Goal: Task Accomplishment & Management: Use online tool/utility

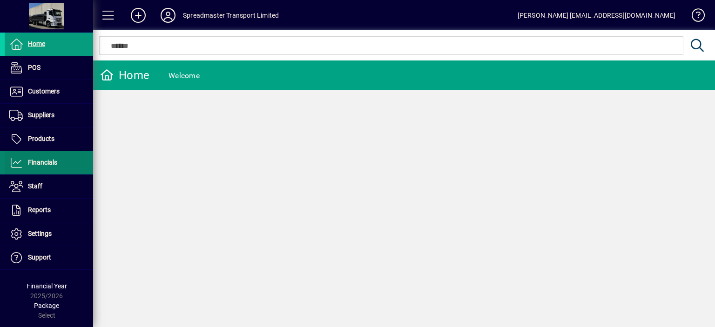
click at [48, 161] on span "Financials" at bounding box center [42, 162] width 29 height 7
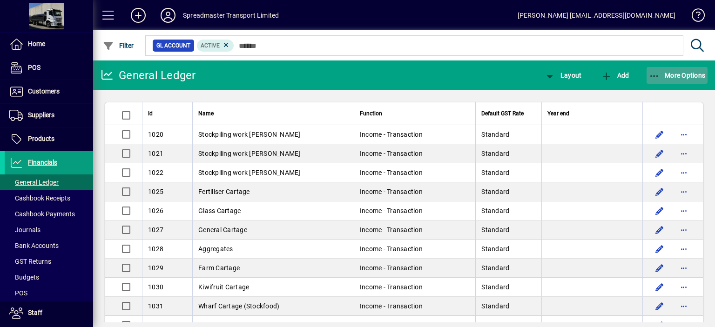
click at [668, 74] on span "More Options" at bounding box center [677, 75] width 57 height 7
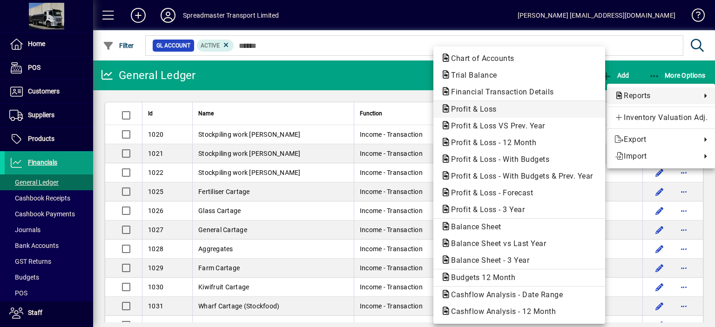
click at [470, 107] on span "Profit & Loss" at bounding box center [471, 109] width 60 height 9
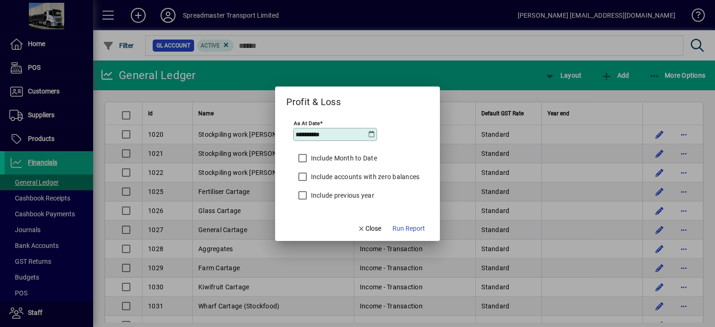
click at [369, 134] on icon at bounding box center [371, 134] width 7 height 7
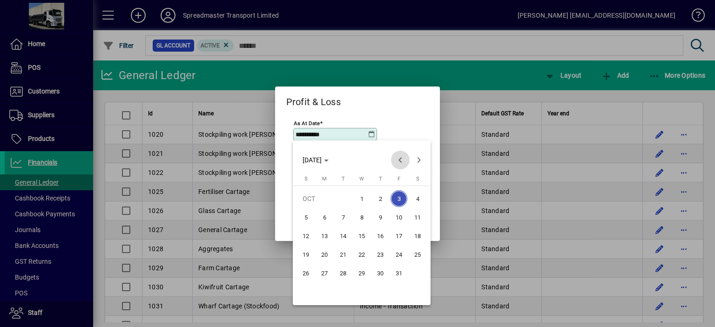
click at [398, 158] on span "Previous month" at bounding box center [400, 160] width 19 height 19
click at [342, 292] on span "30" at bounding box center [343, 291] width 17 height 17
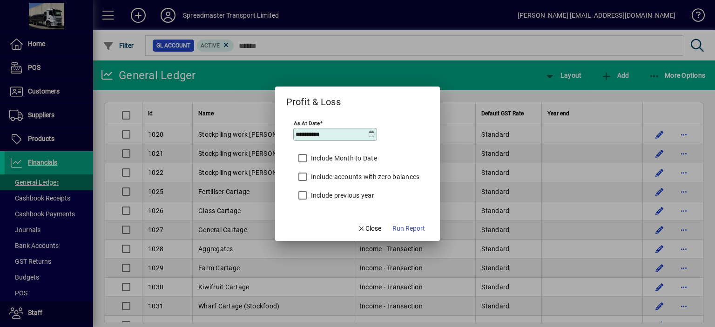
type input "**********"
click at [407, 229] on span "Run Report" at bounding box center [408, 229] width 33 height 10
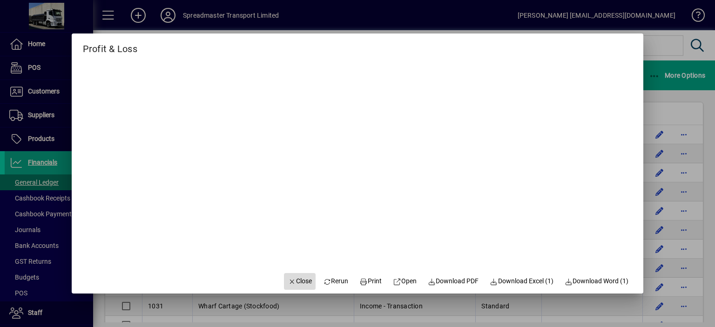
click at [293, 279] on span "Close" at bounding box center [300, 281] width 24 height 10
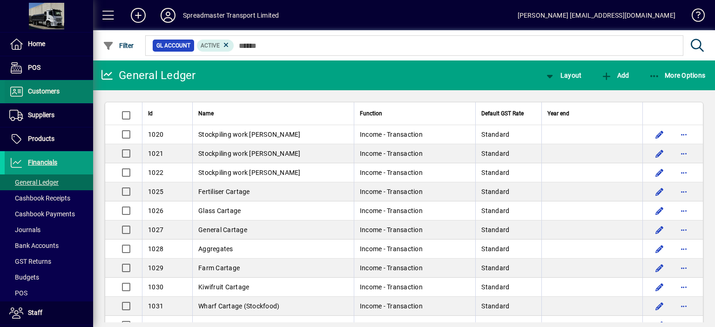
click at [49, 89] on span "Customers" at bounding box center [44, 90] width 32 height 7
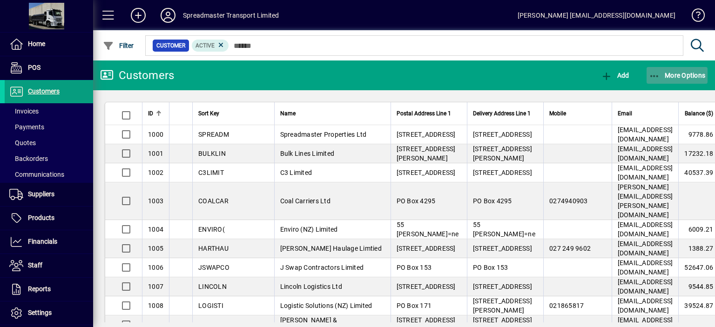
click at [674, 74] on span "More Options" at bounding box center [677, 75] width 57 height 7
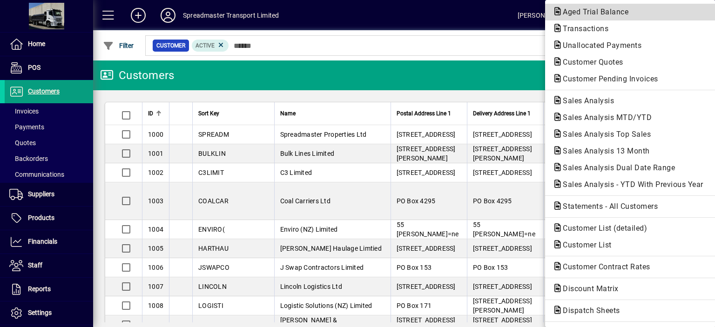
click at [573, 12] on span "Aged Trial Balance" at bounding box center [592, 11] width 81 height 9
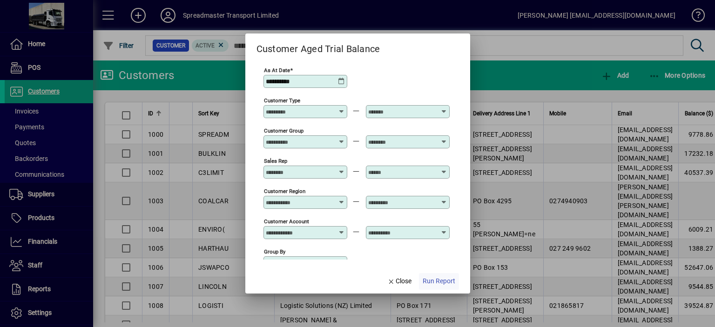
click at [439, 280] on span "Run Report" at bounding box center [439, 281] width 33 height 10
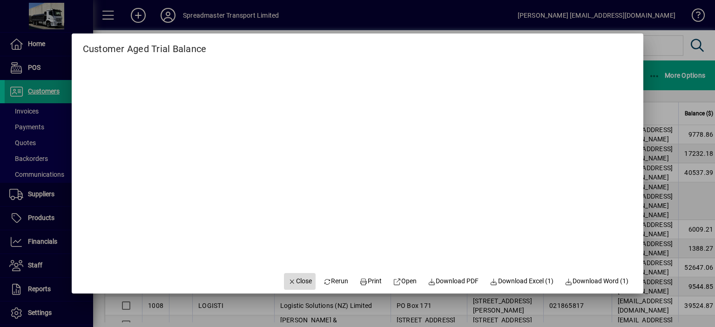
click at [296, 281] on span "Close" at bounding box center [300, 281] width 24 height 10
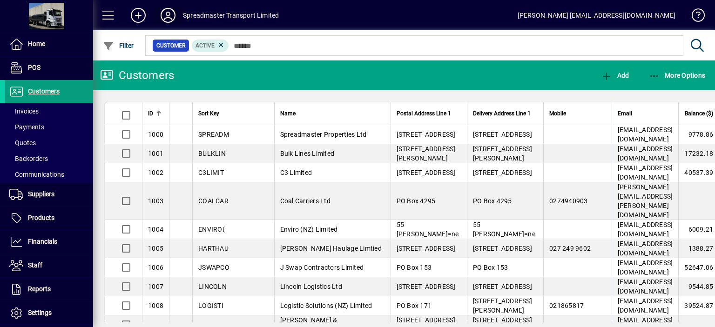
click at [167, 15] on icon at bounding box center [168, 15] width 19 height 15
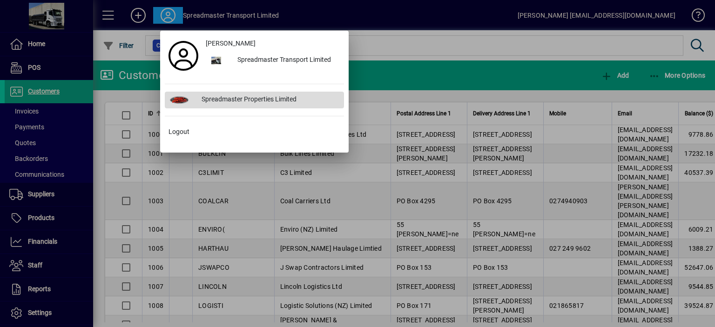
click at [225, 99] on div "Spreadmaster Properties Limited" at bounding box center [269, 100] width 150 height 17
